Goal: Transaction & Acquisition: Purchase product/service

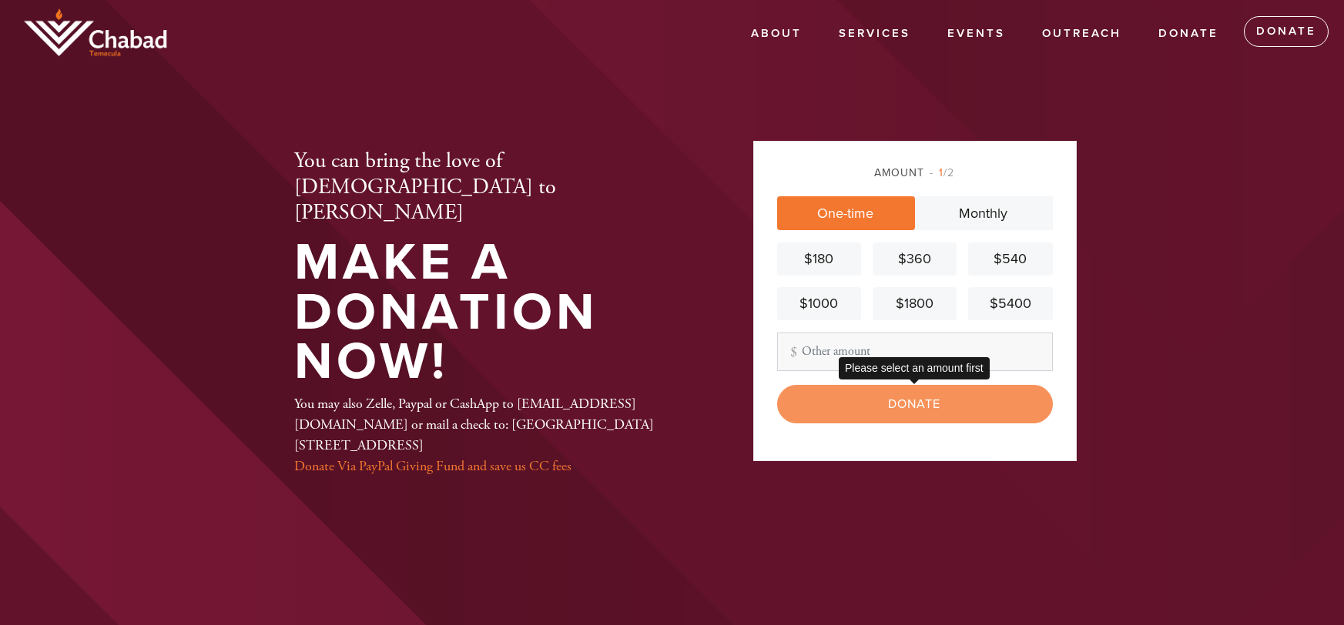
click at [907, 400] on div "Donate" at bounding box center [915, 404] width 276 height 39
click at [1006, 290] on link "$5400" at bounding box center [1010, 303] width 84 height 33
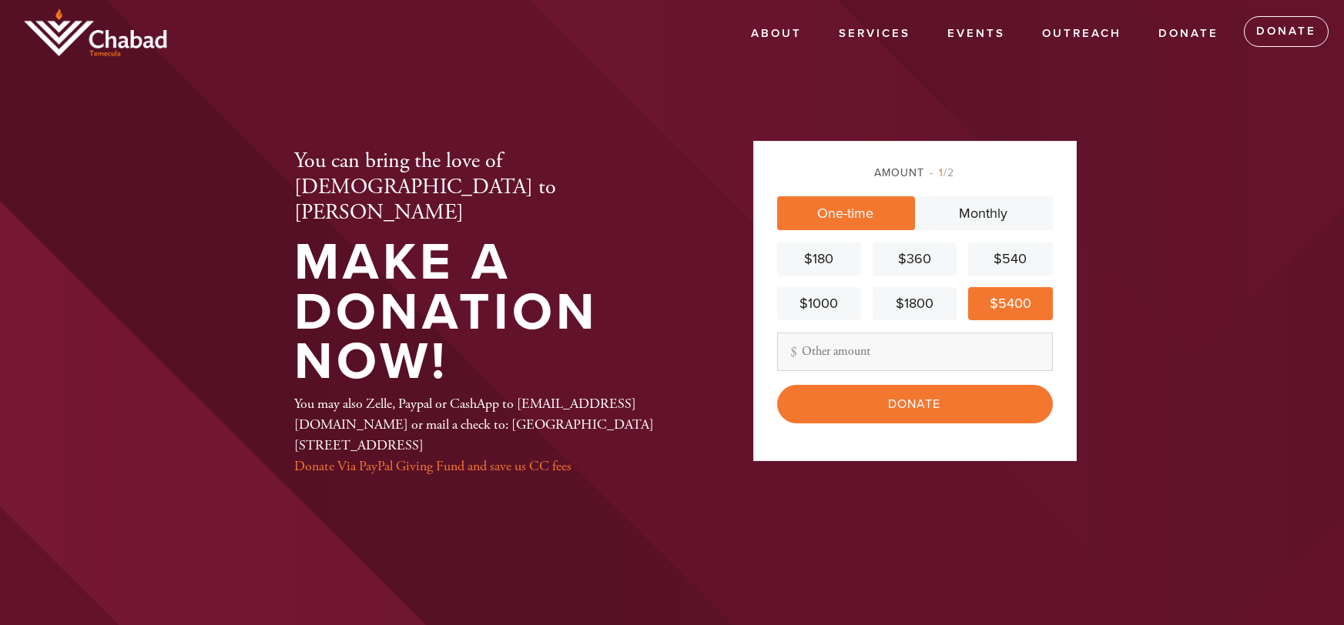
click at [926, 427] on div "Amount 1 /2 One-time Monthly $180 $360 $540 $1000 $1800 $5400 Other Amount Cont…" at bounding box center [914, 301] width 323 height 320
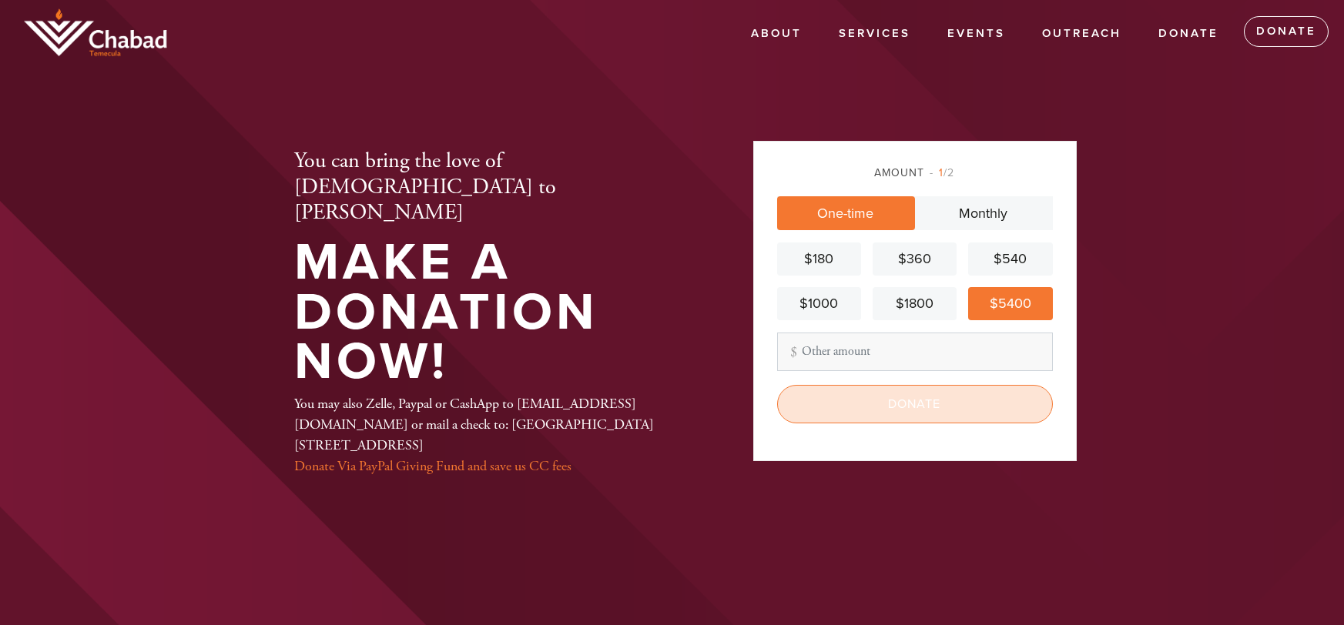
click at [915, 414] on input "Donate" at bounding box center [915, 404] width 276 height 39
